Goal: Information Seeking & Learning: Learn about a topic

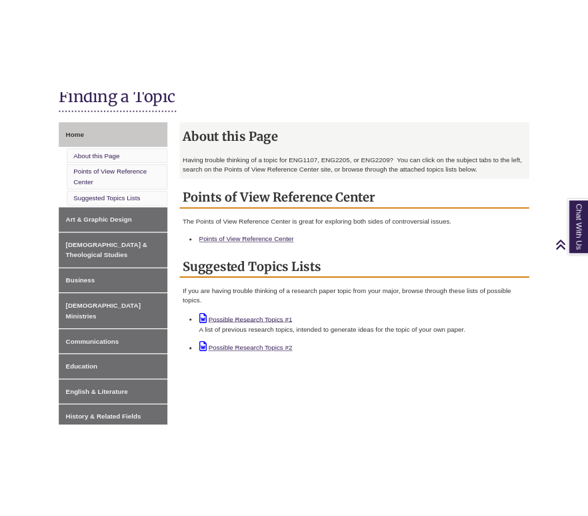
scroll to position [326, 0]
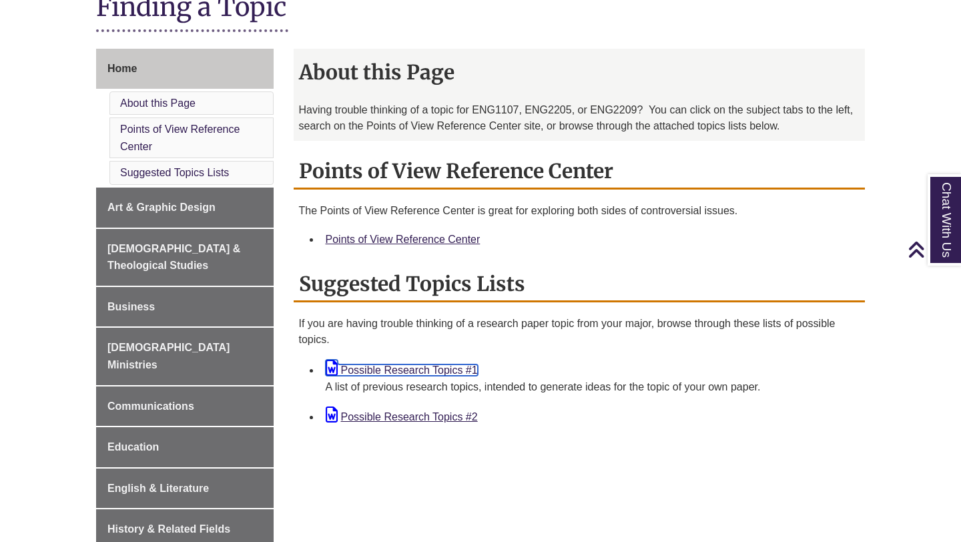
click at [446, 367] on link "Possible Research Topics #1" at bounding box center [402, 369] width 152 height 11
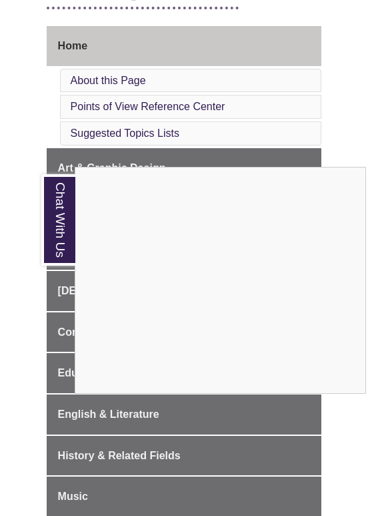
scroll to position [348, 0]
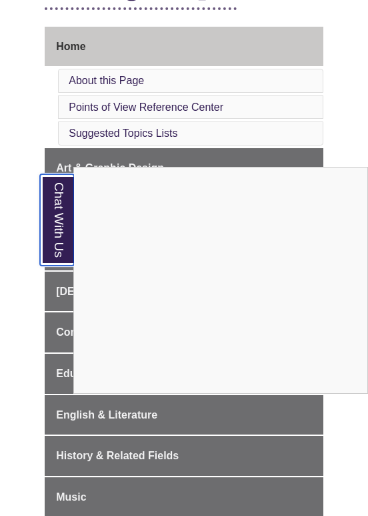
click at [49, 245] on link "Chat With Us" at bounding box center [58, 219] width 34 height 91
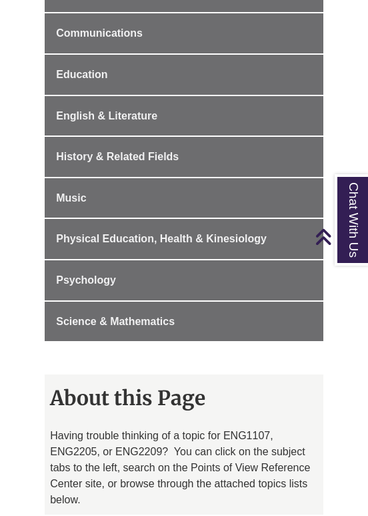
scroll to position [650, 0]
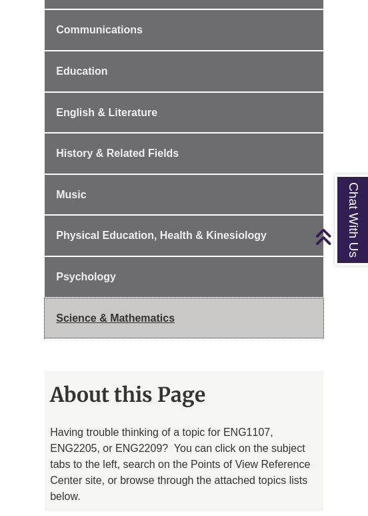
click at [140, 312] on span "Science & Mathematics" at bounding box center [115, 317] width 119 height 11
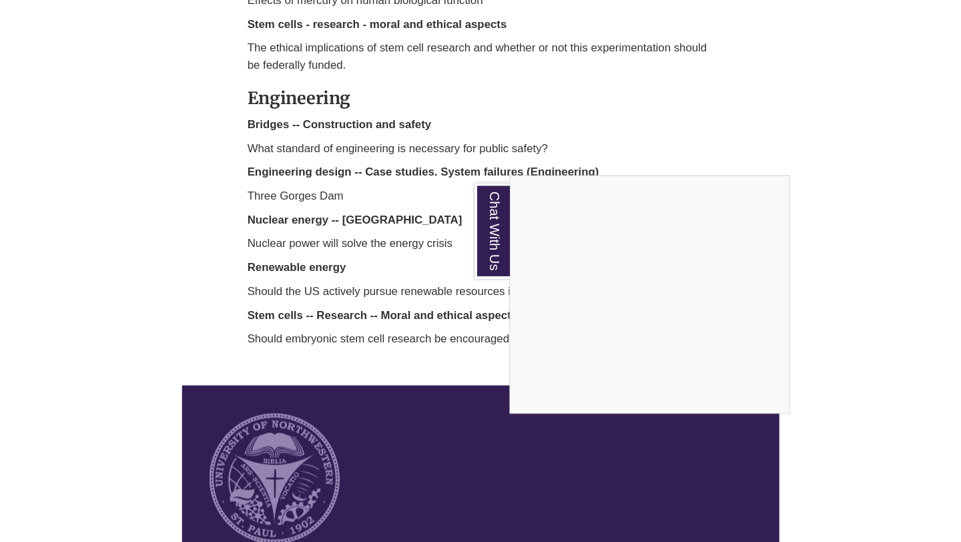
scroll to position [2038, 0]
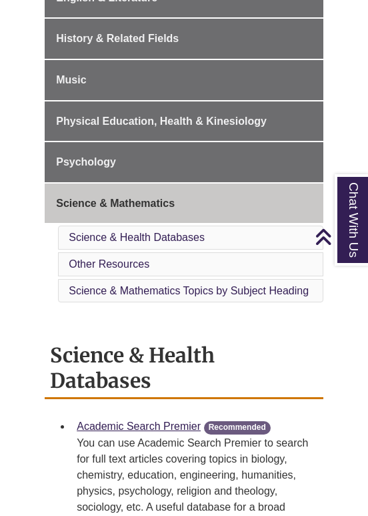
scroll to position [676, 0]
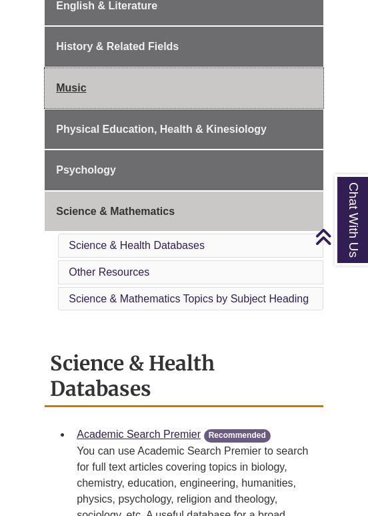
click at [78, 79] on link "Music" at bounding box center [184, 88] width 279 height 40
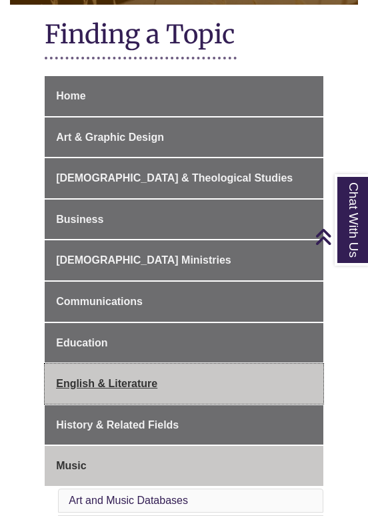
scroll to position [292, 0]
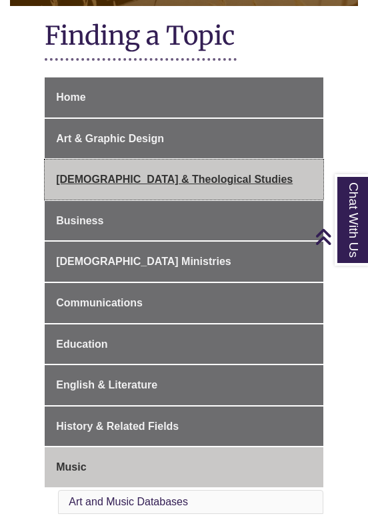
click at [139, 159] on link "[DEMOGRAPHIC_DATA] & Theological Studies" at bounding box center [184, 179] width 279 height 40
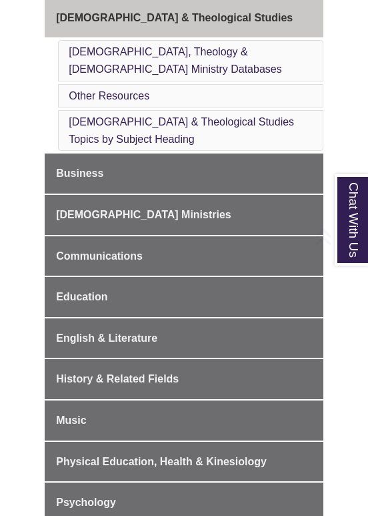
scroll to position [538, 0]
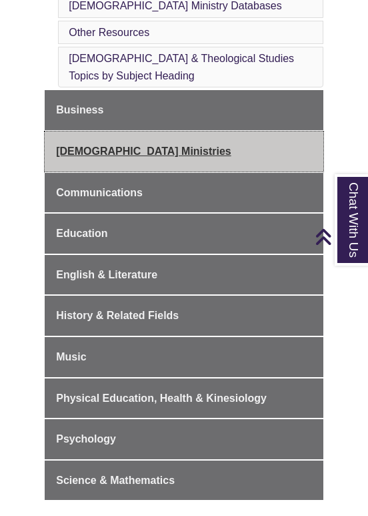
click at [104, 131] on link "[DEMOGRAPHIC_DATA] Ministries" at bounding box center [184, 151] width 279 height 40
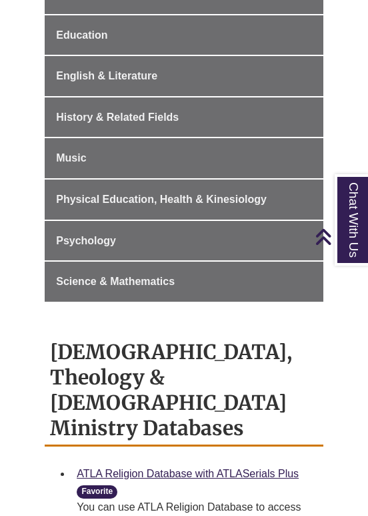
scroll to position [598, 0]
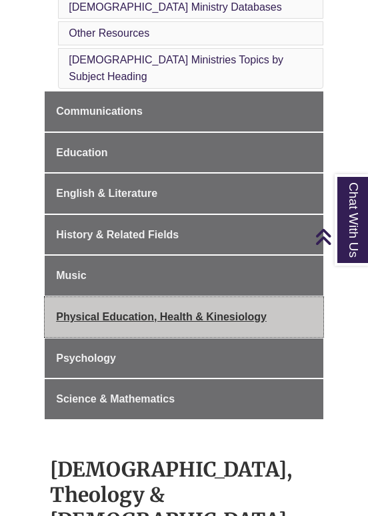
click at [144, 311] on span "Physical Education, Health & Kinesiology" at bounding box center [161, 316] width 211 height 11
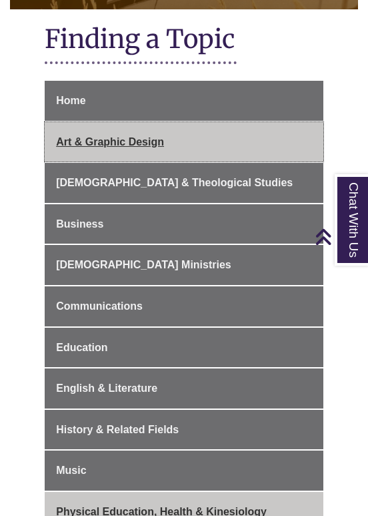
scroll to position [312, 0]
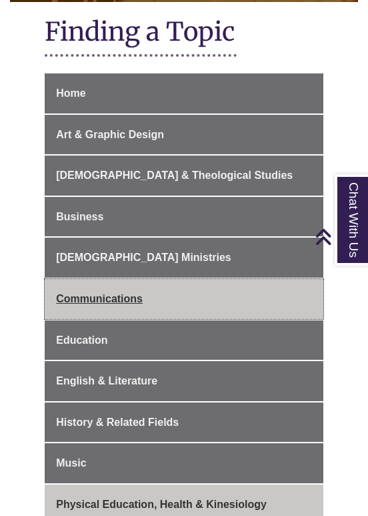
click at [97, 293] on span "Communications" at bounding box center [99, 298] width 87 height 11
